Goal: Find specific page/section: Find specific page/section

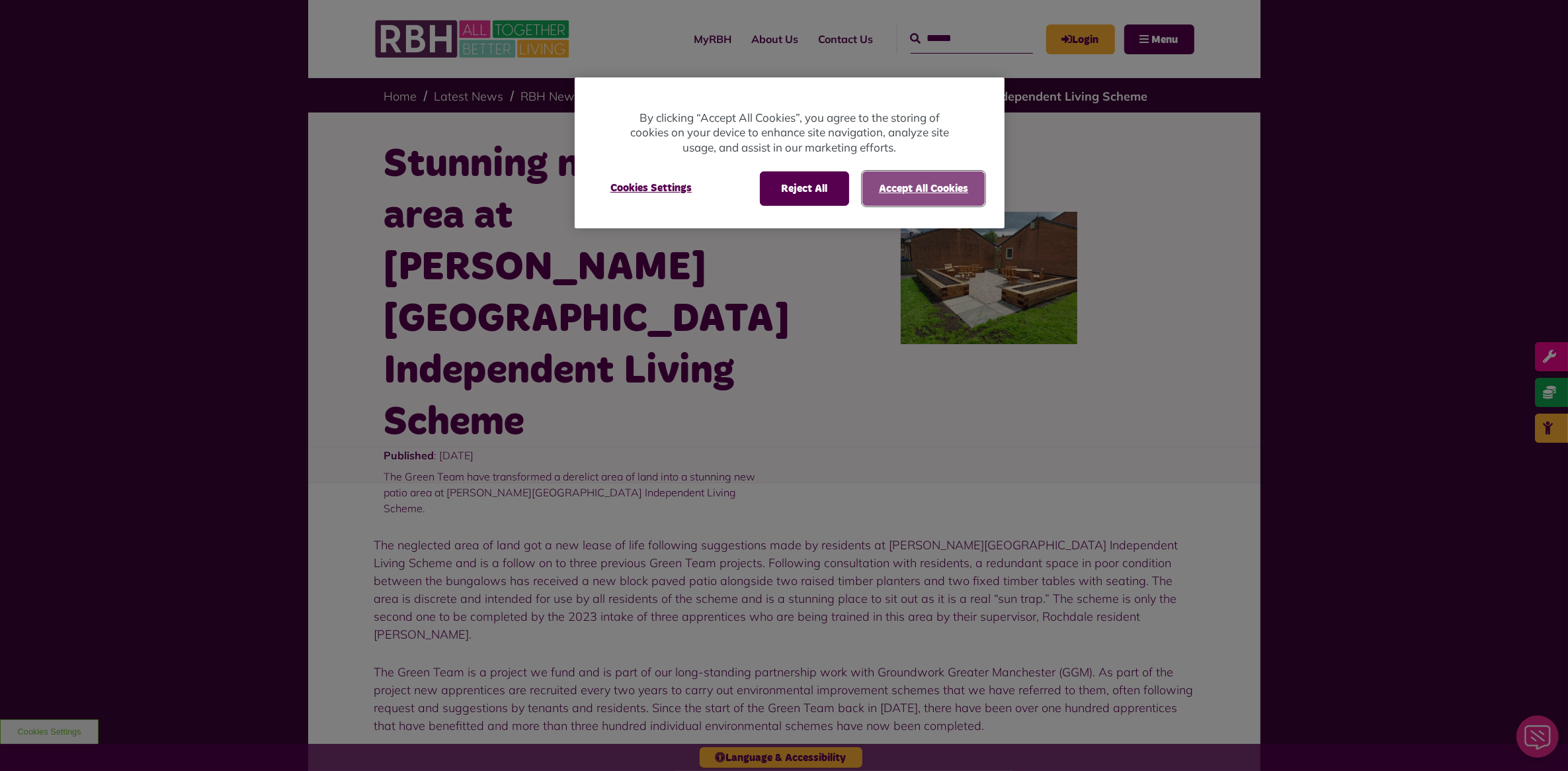
click at [947, 183] on button "Accept All Cookies" at bounding box center [923, 188] width 123 height 35
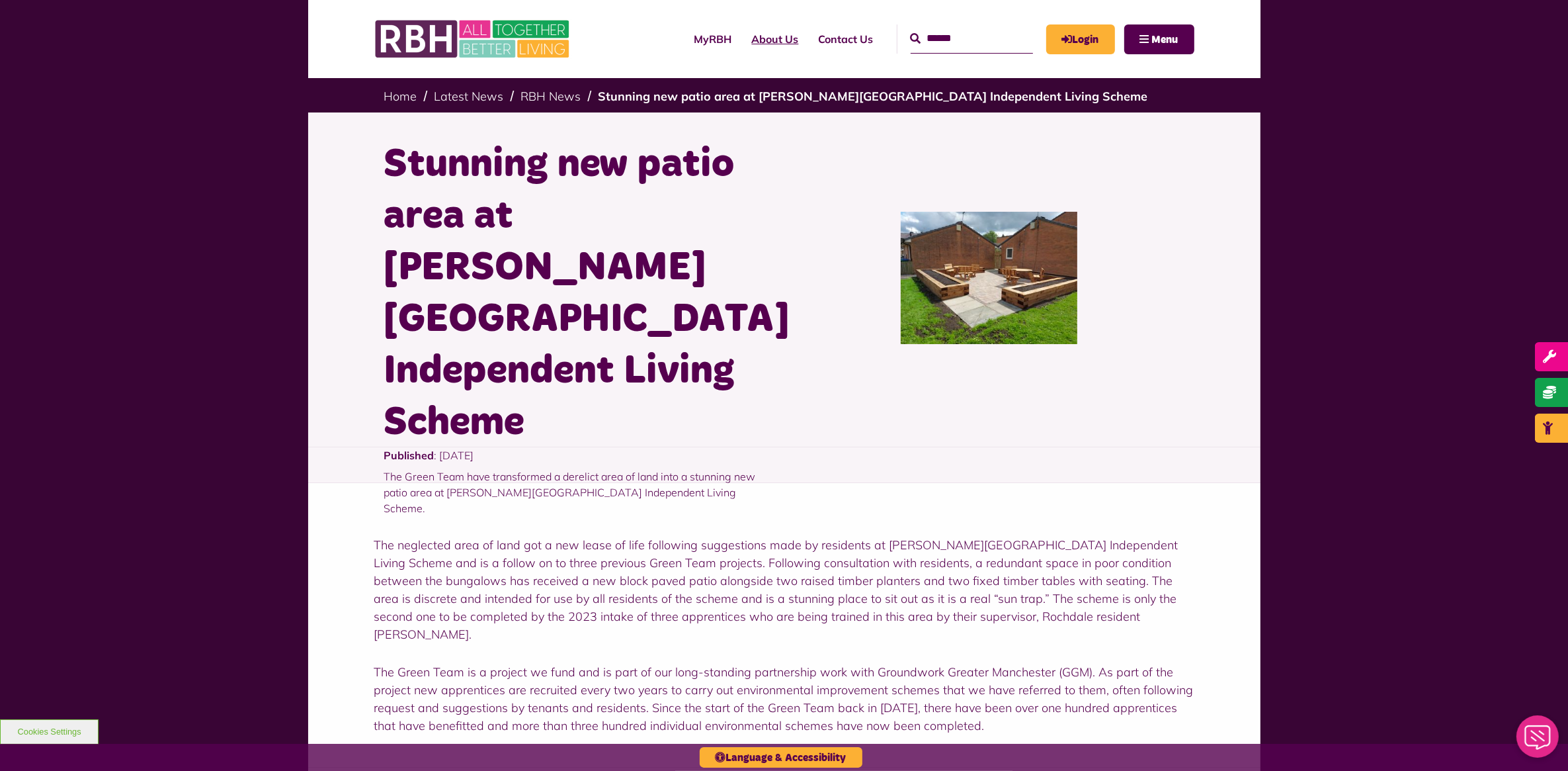
click at [758, 38] on link "About Us" at bounding box center [775, 39] width 67 height 36
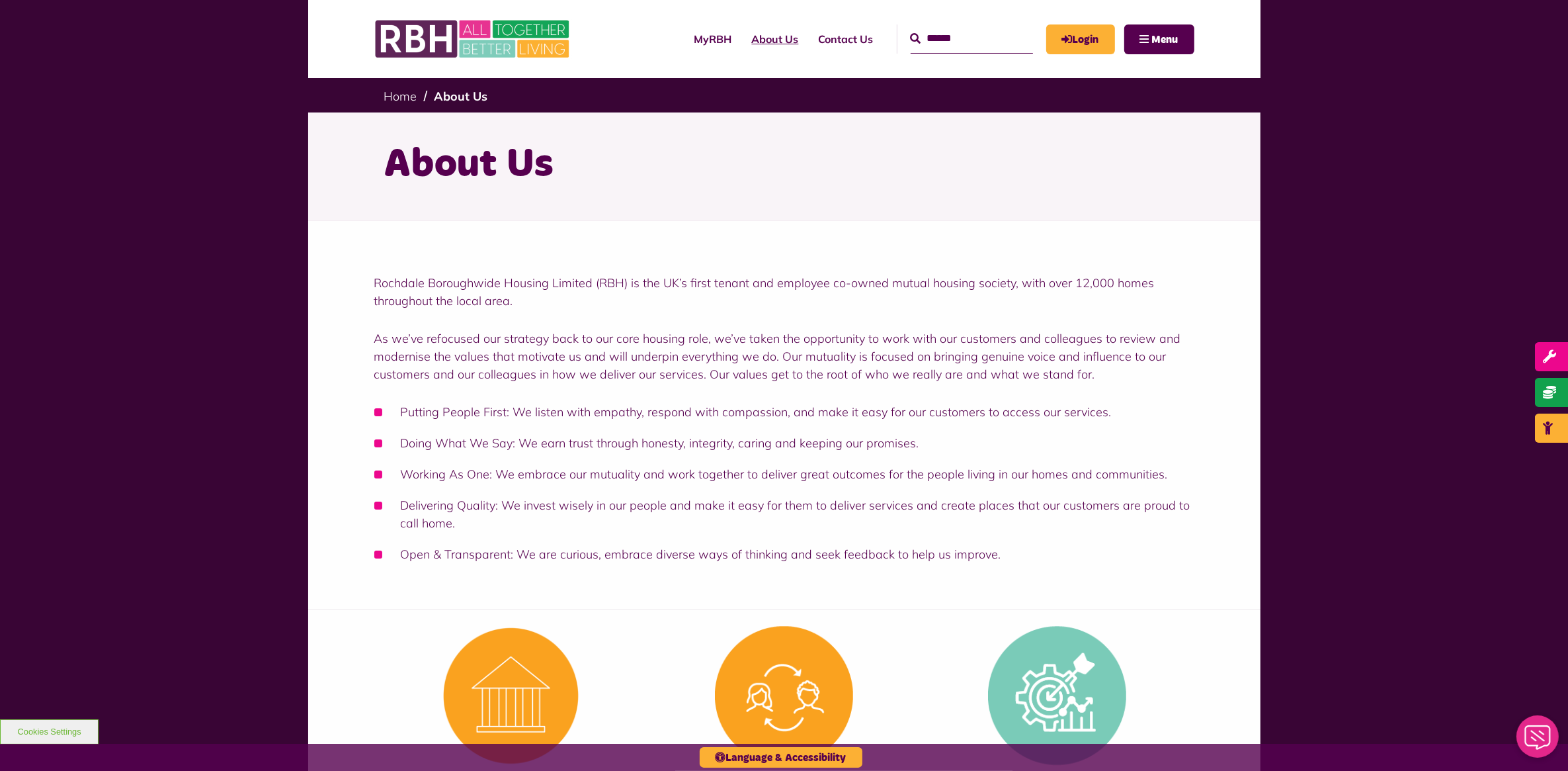
click at [747, 38] on link "About Us" at bounding box center [775, 39] width 67 height 36
click at [685, 35] on link "MyRBH" at bounding box center [714, 39] width 58 height 36
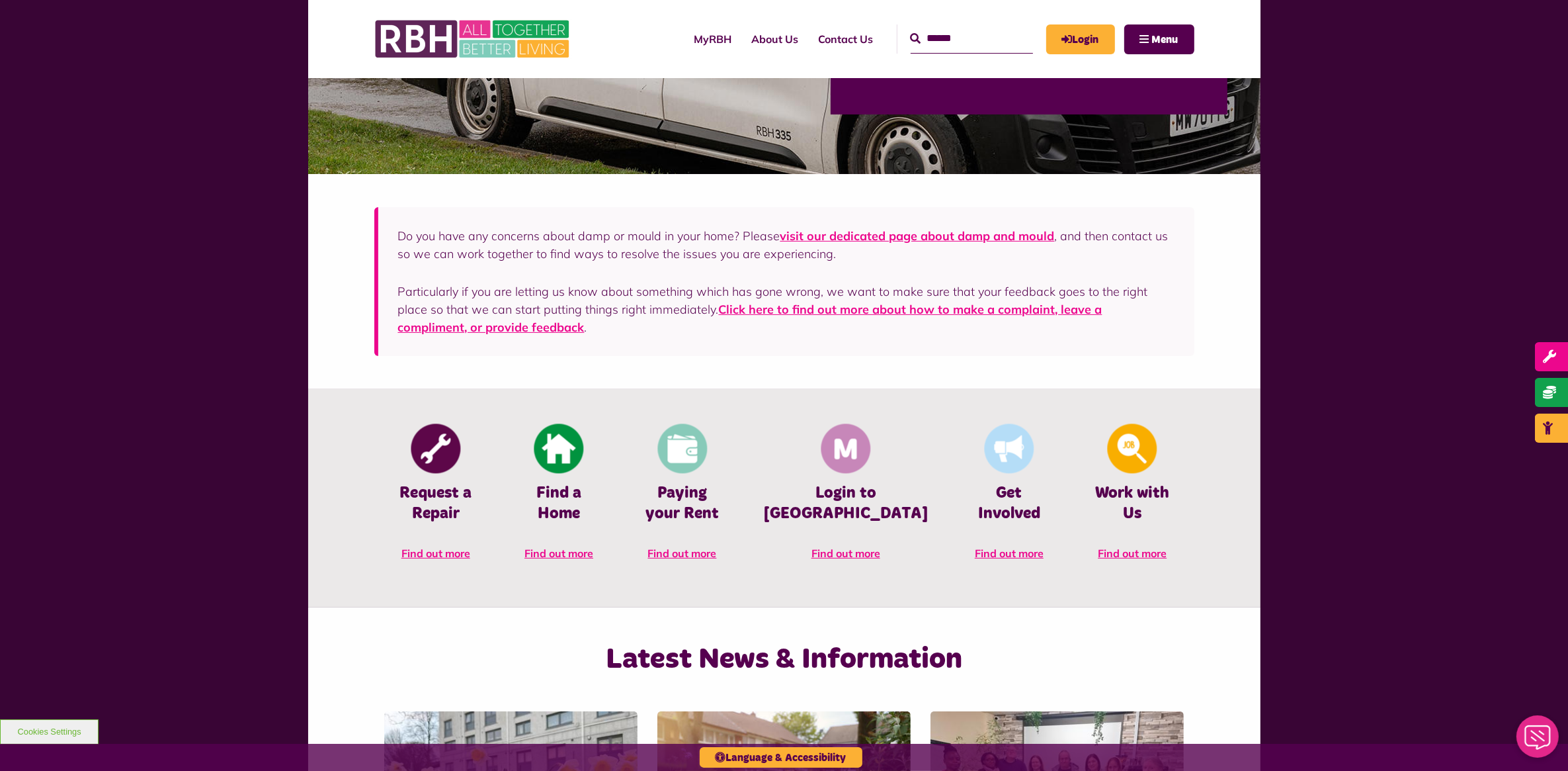
scroll to position [331, 0]
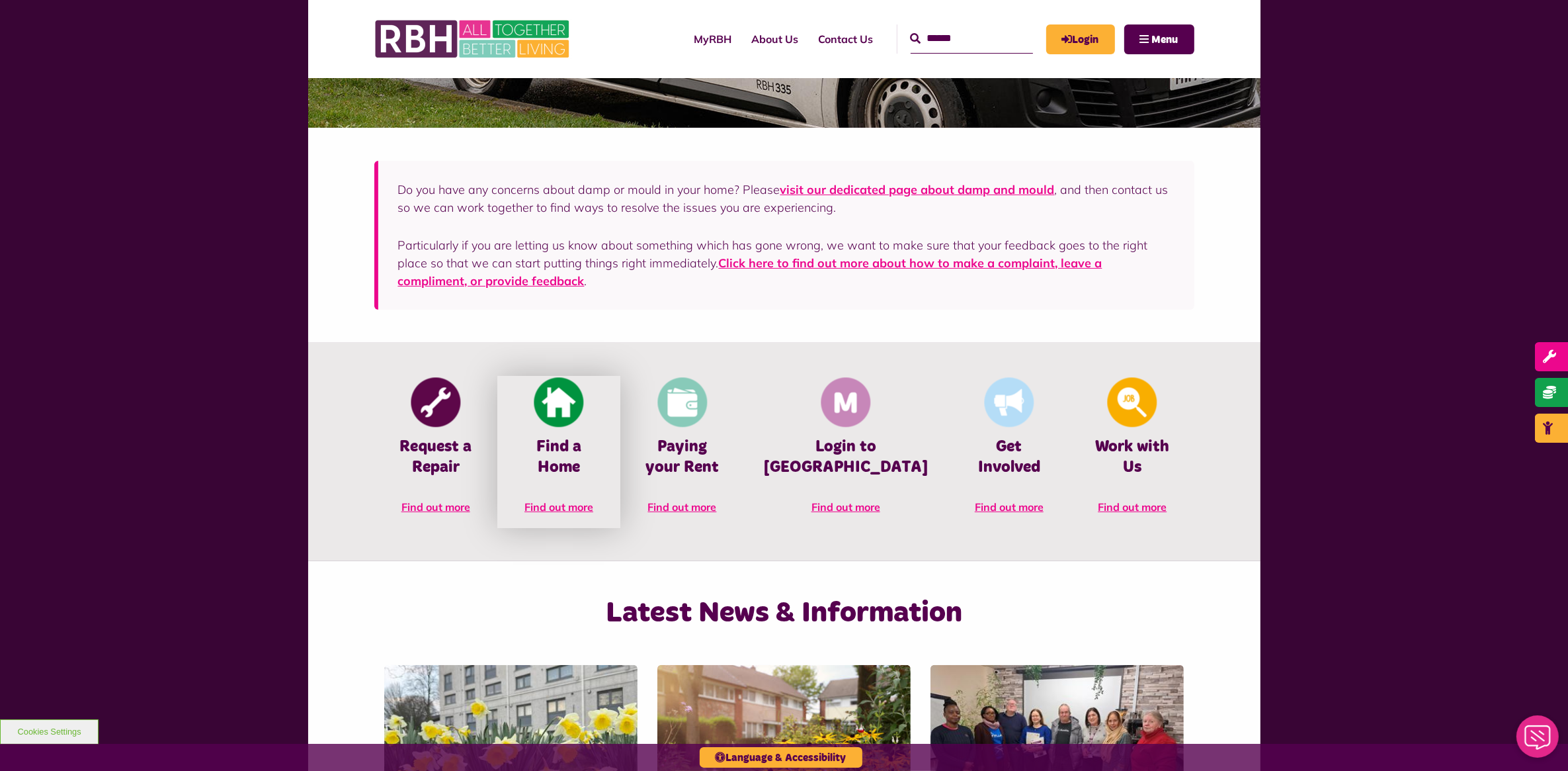
click at [568, 475] on link "Find a Home Find out more" at bounding box center [559, 452] width 123 height 152
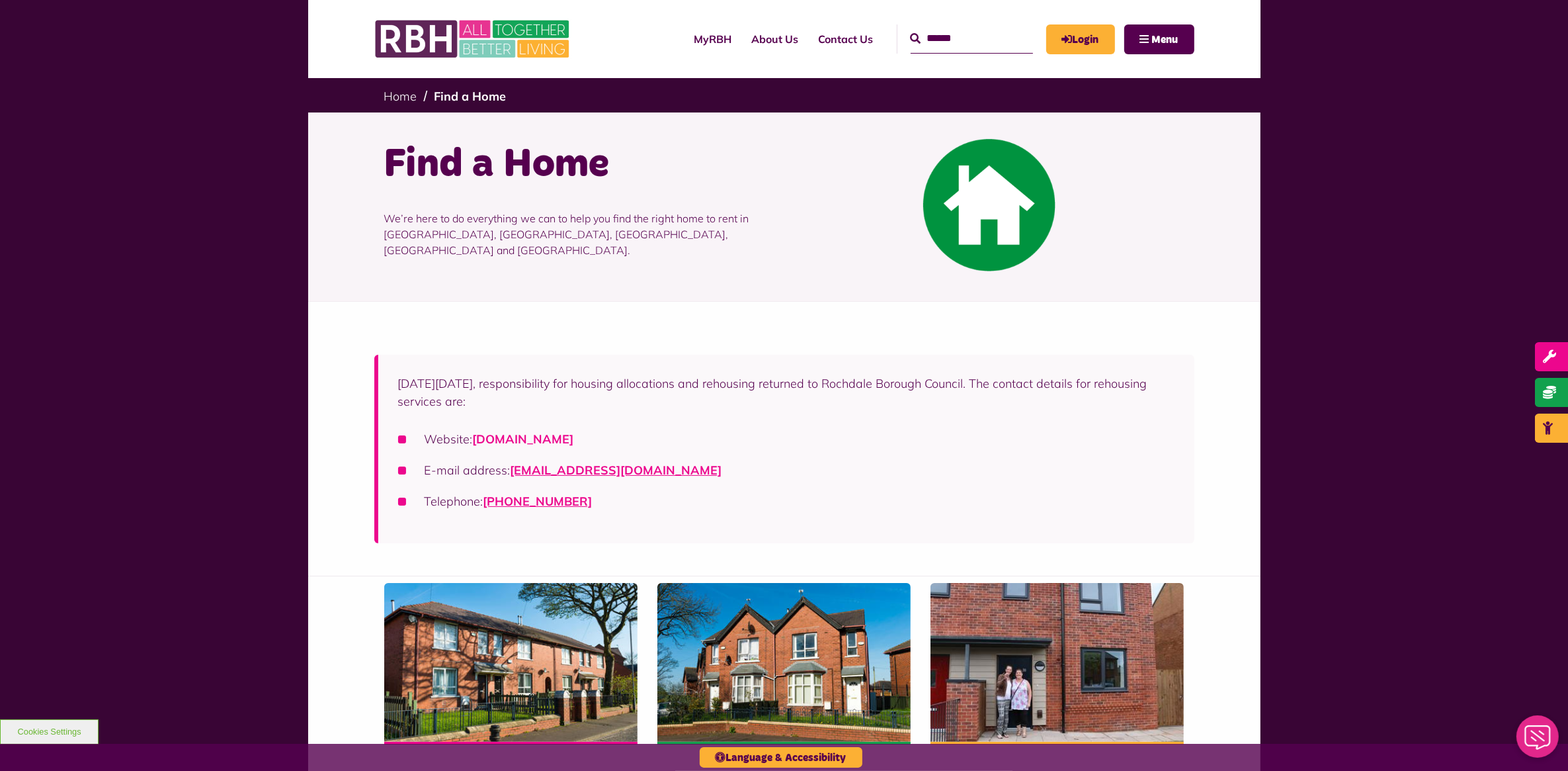
click at [574, 441] on link "[DOMAIN_NAME]" at bounding box center [523, 439] width 101 height 16
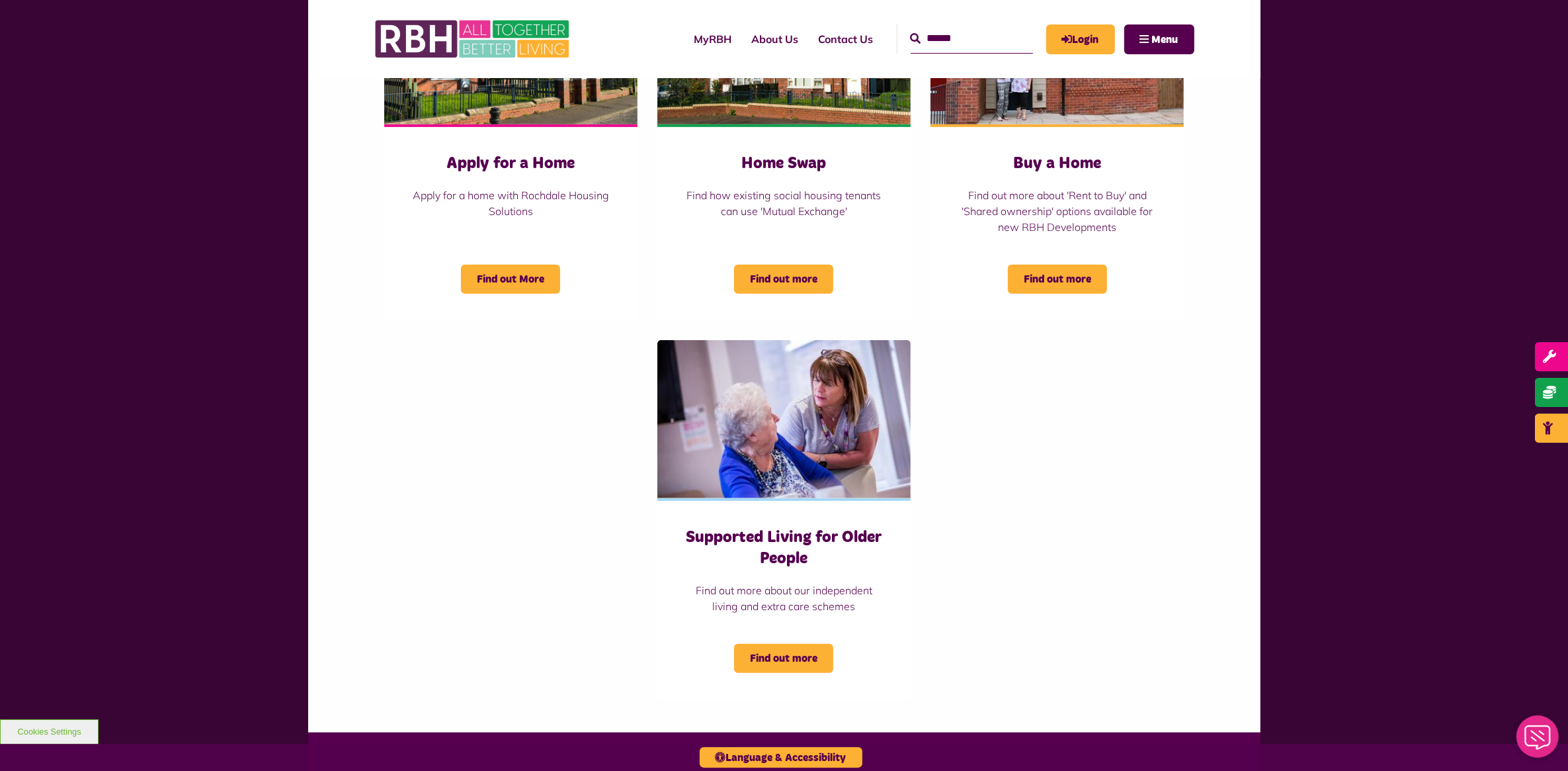
scroll to position [662, 0]
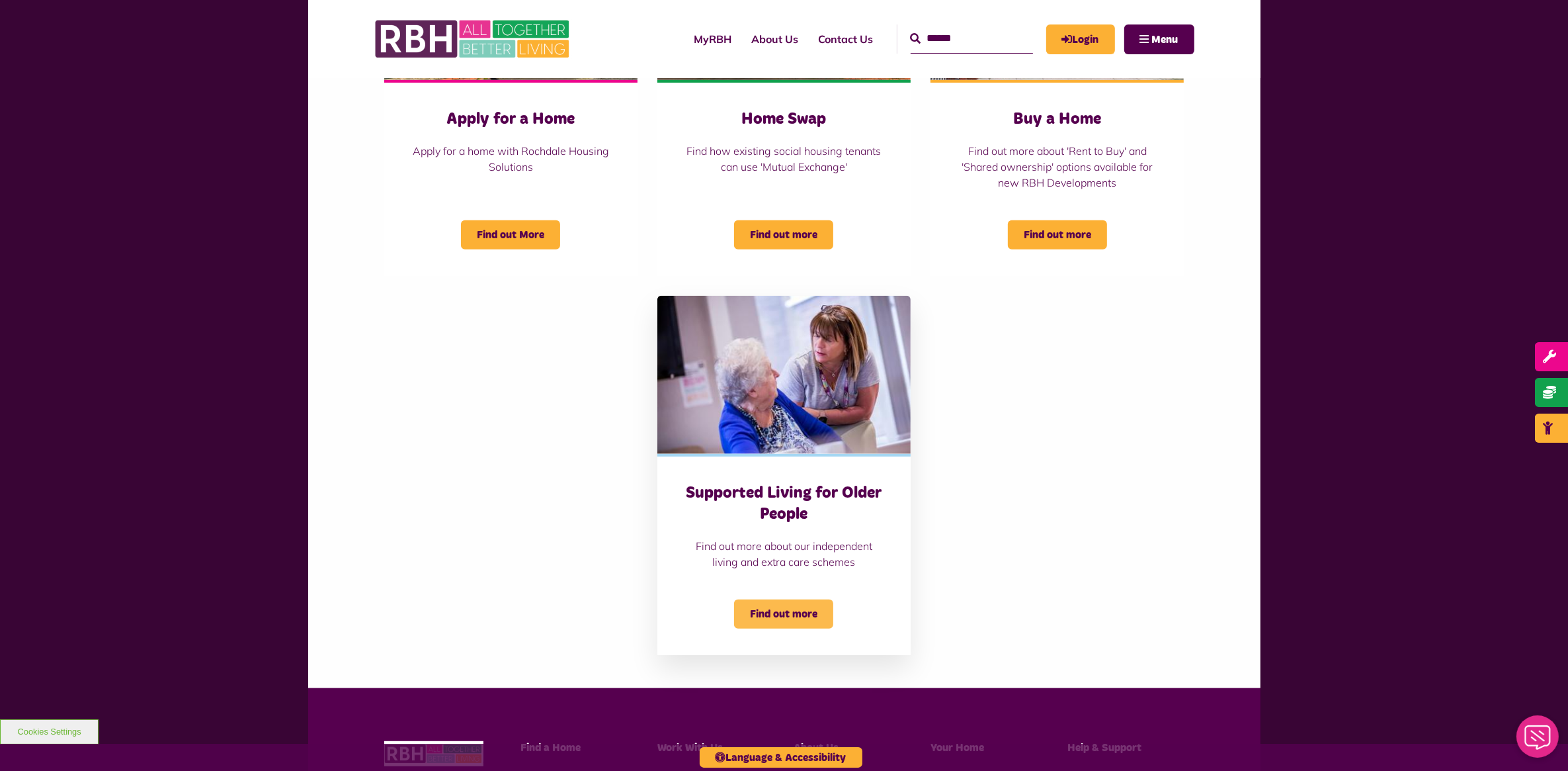
click at [788, 609] on span "Find out more" at bounding box center [783, 614] width 99 height 29
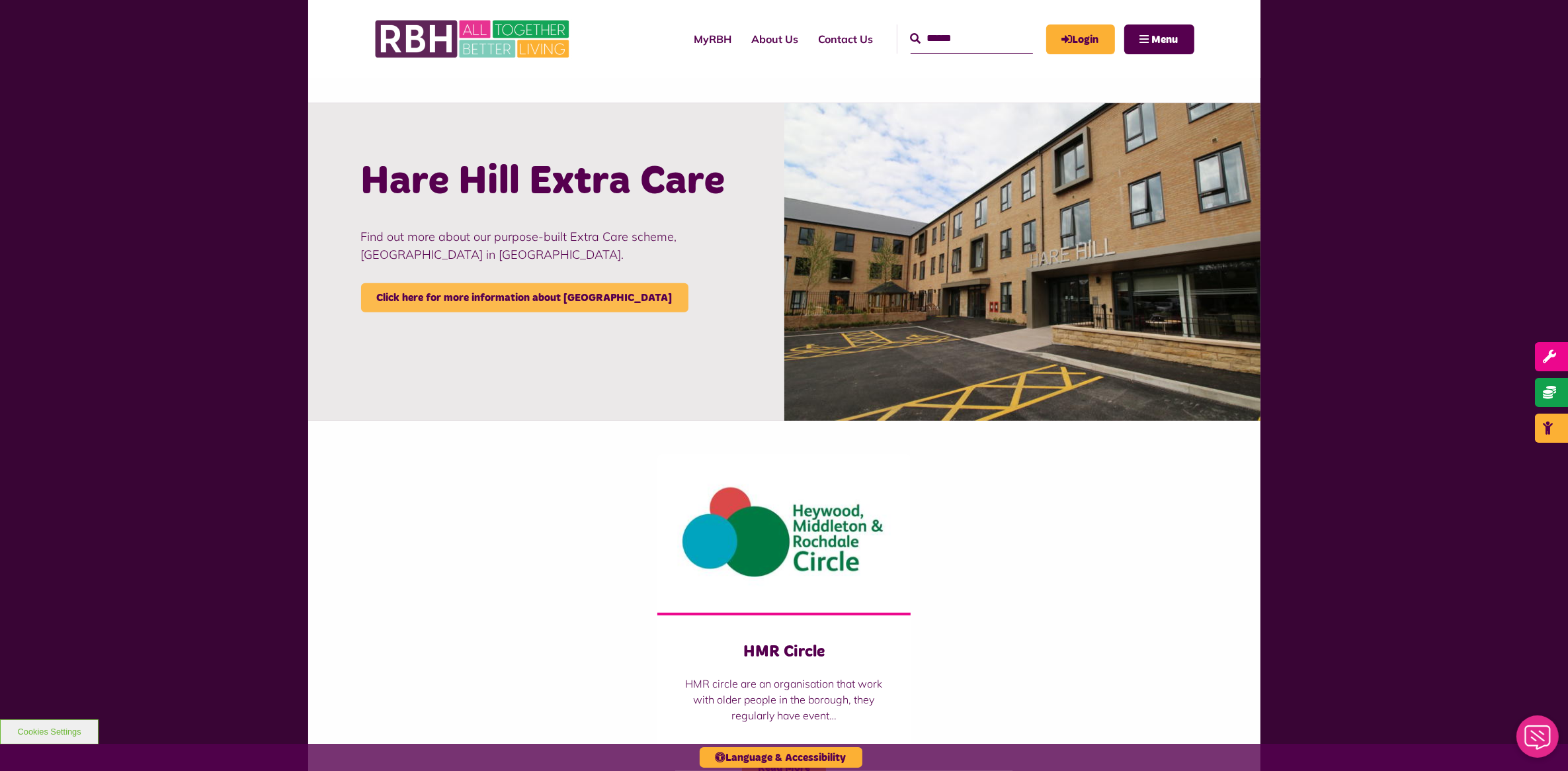
scroll to position [1158, 0]
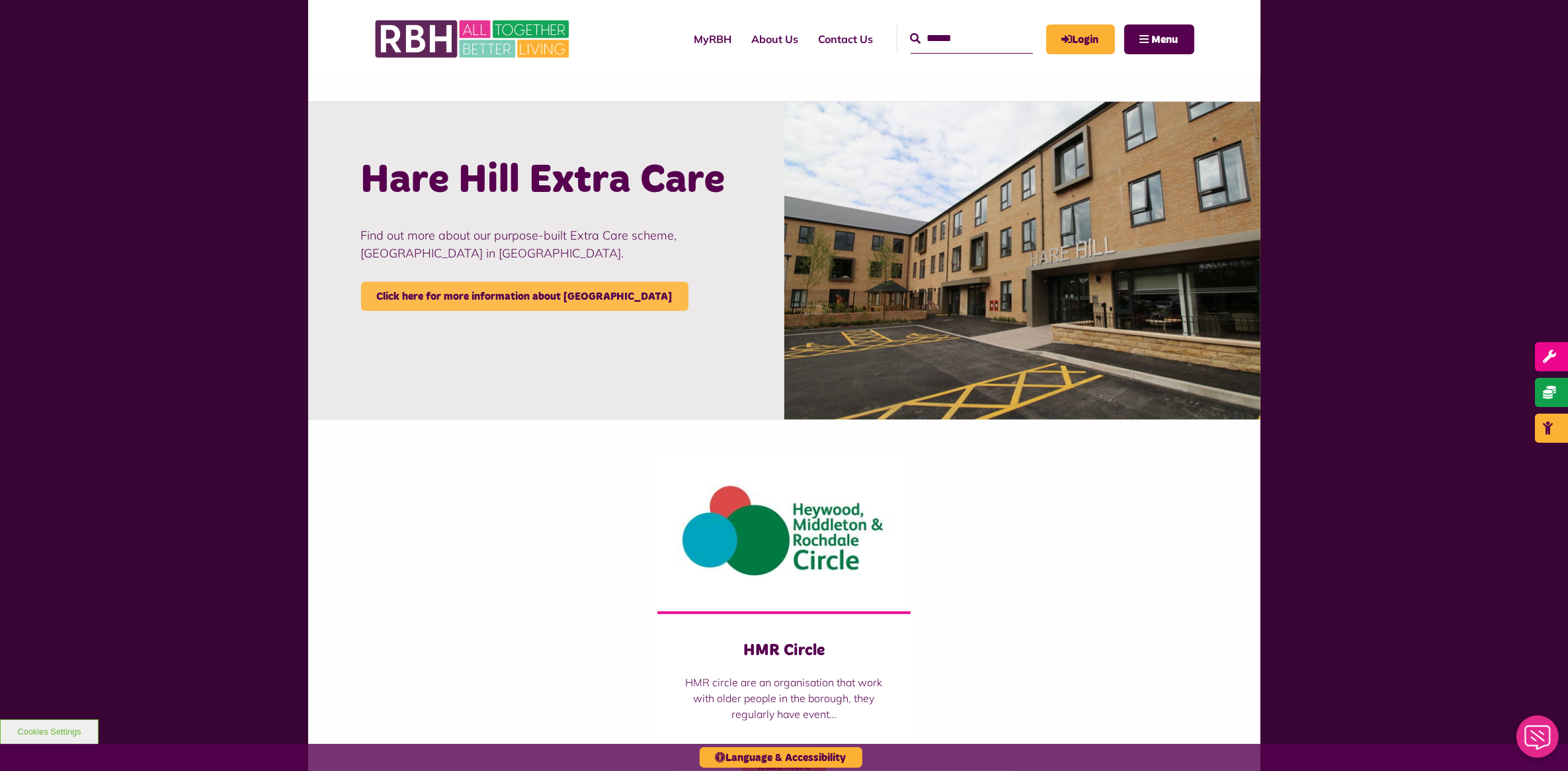
click at [509, 295] on link "Click here for more information about [GEOGRAPHIC_DATA]" at bounding box center [525, 296] width 328 height 29
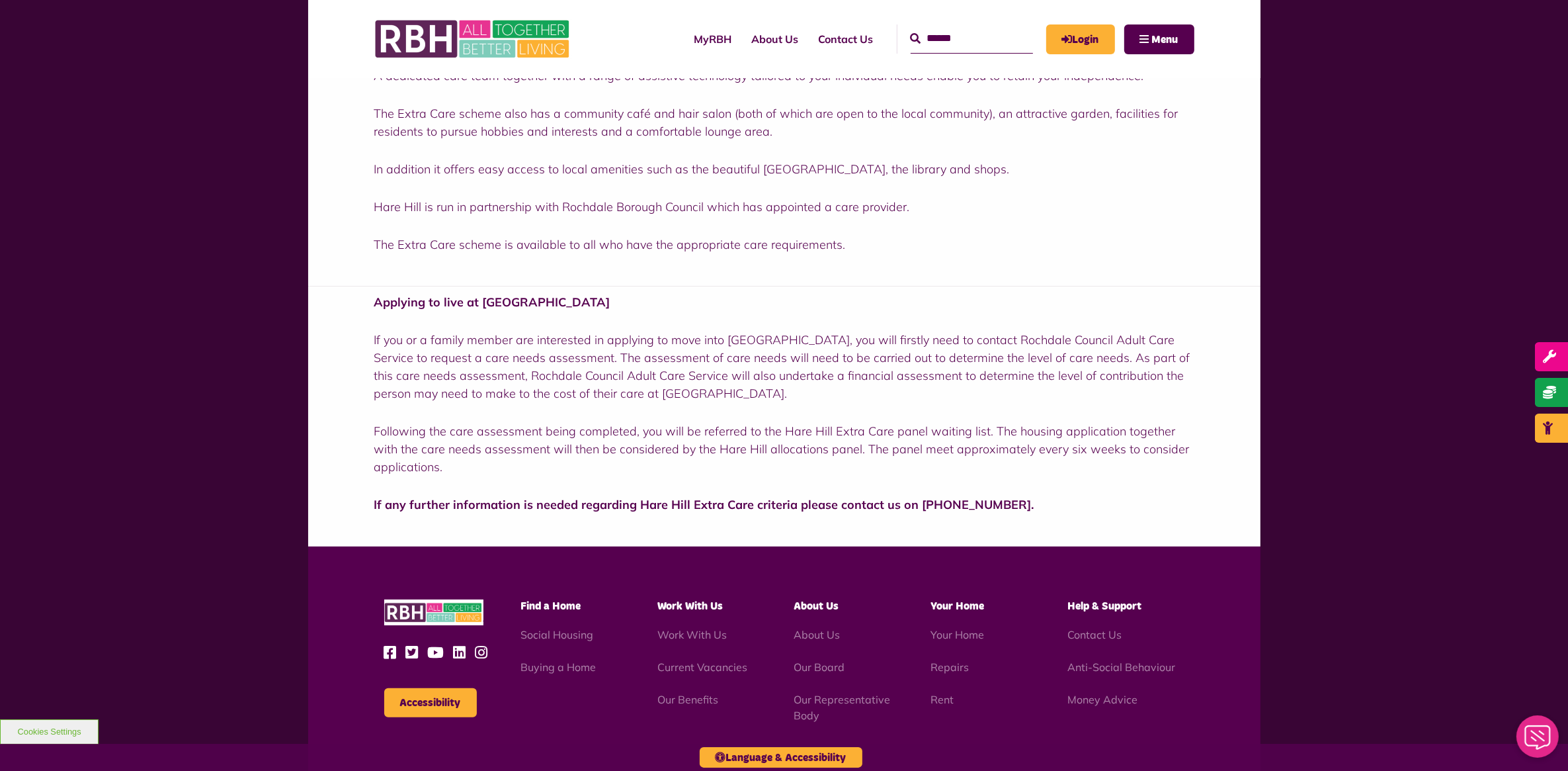
scroll to position [414, 0]
